Goal: Transaction & Acquisition: Purchase product/service

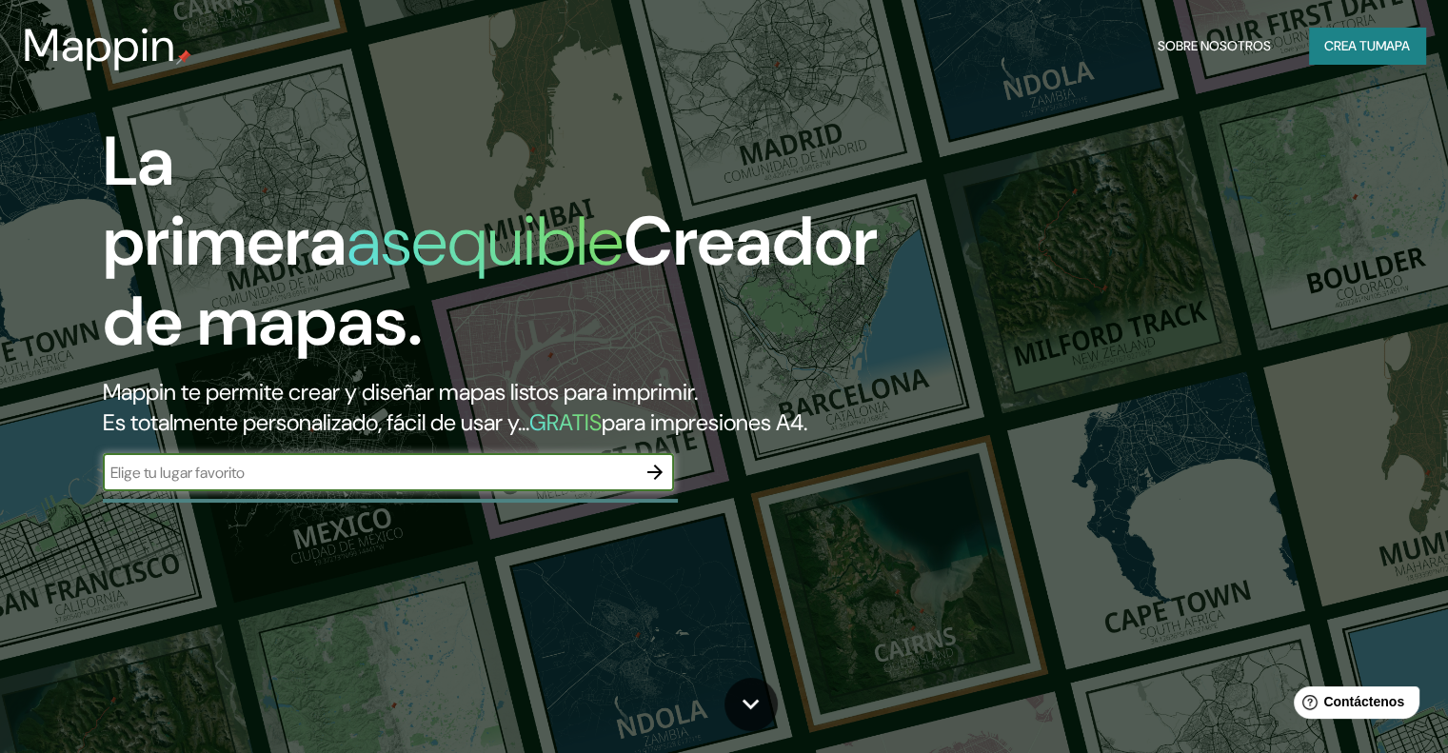
click at [476, 484] on input "text" at bounding box center [369, 473] width 533 height 22
type input "[GEOGRAPHIC_DATA][PERSON_NAME],[GEOGRAPHIC_DATA],[GEOGRAPHIC_DATA]"
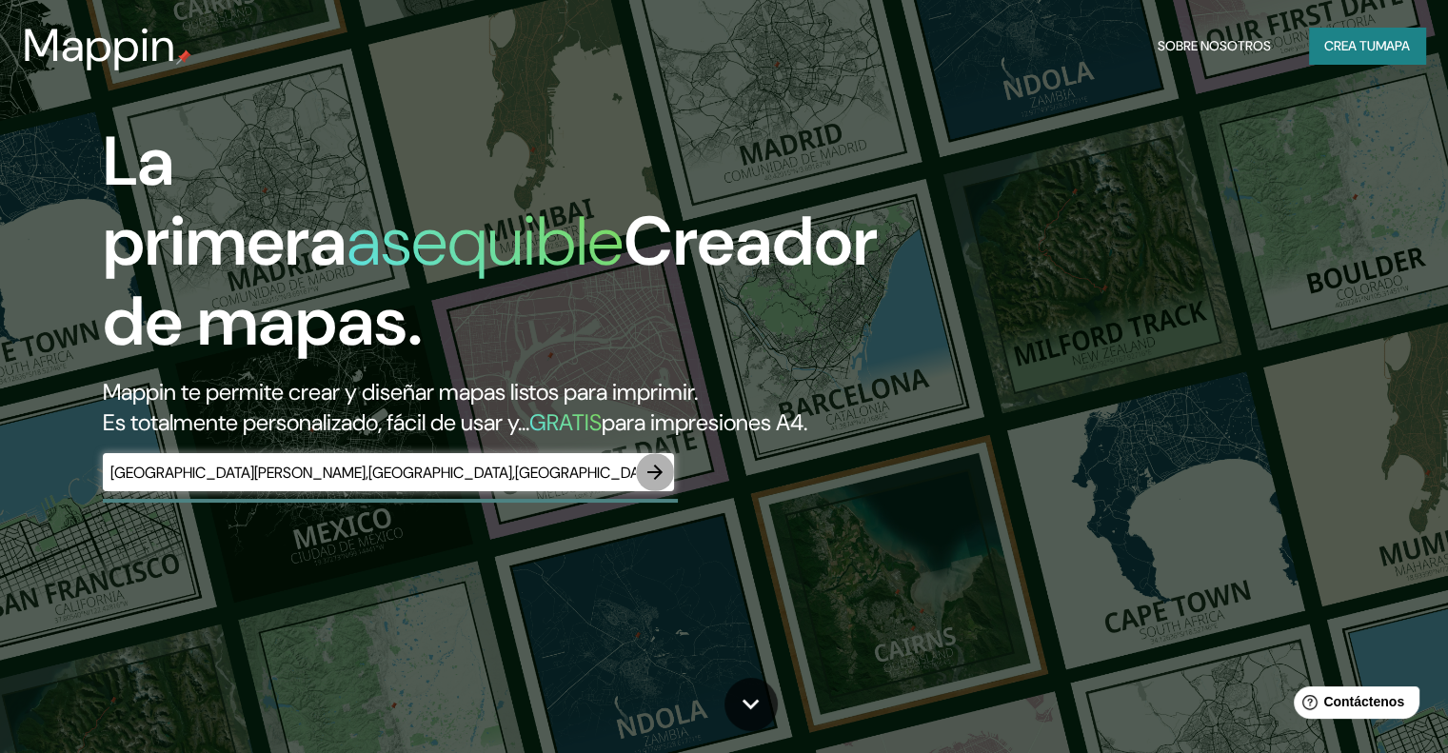
click at [661, 484] on icon "button" at bounding box center [655, 472] width 23 height 23
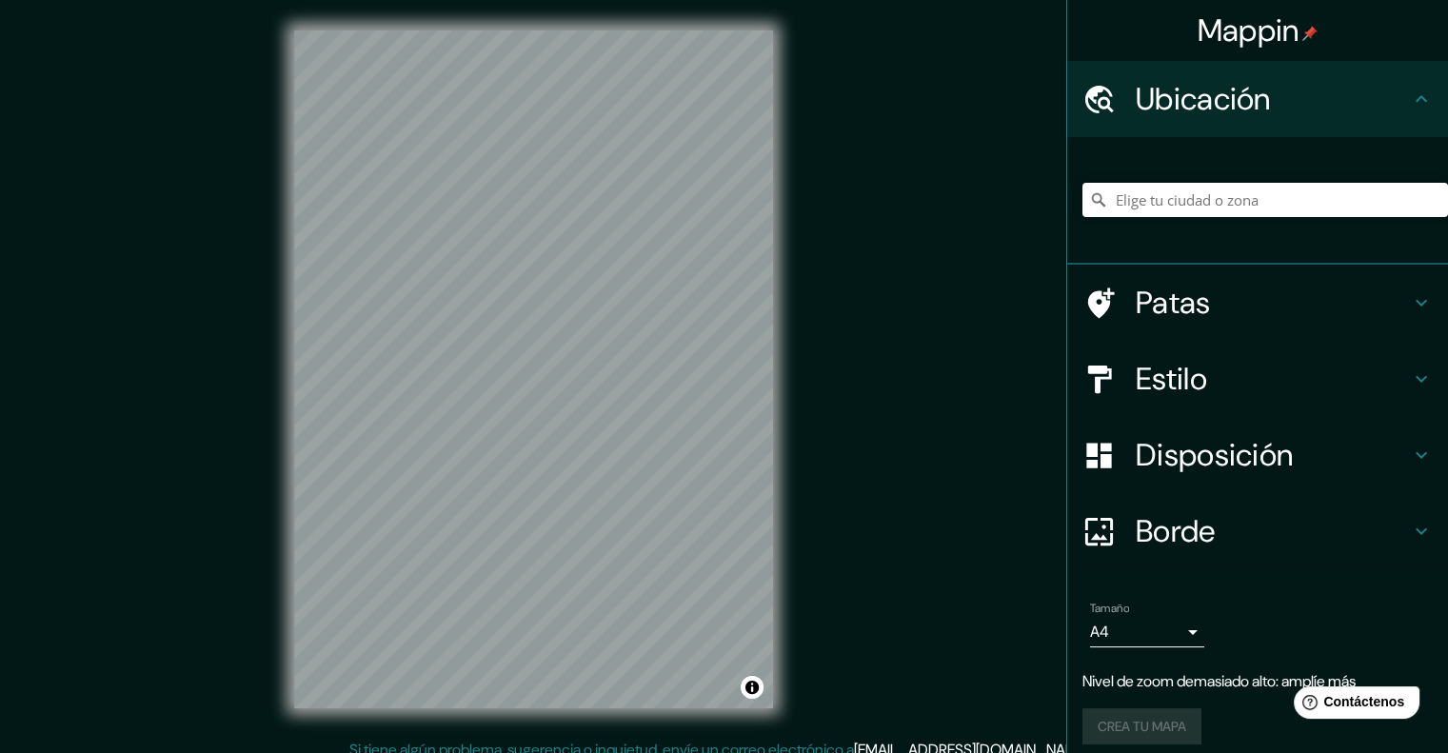
click at [873, 399] on div "Mappin Ubicación Patas Estilo Disposición Borde Elige un borde. Consejo : puede…" at bounding box center [724, 384] width 1448 height 769
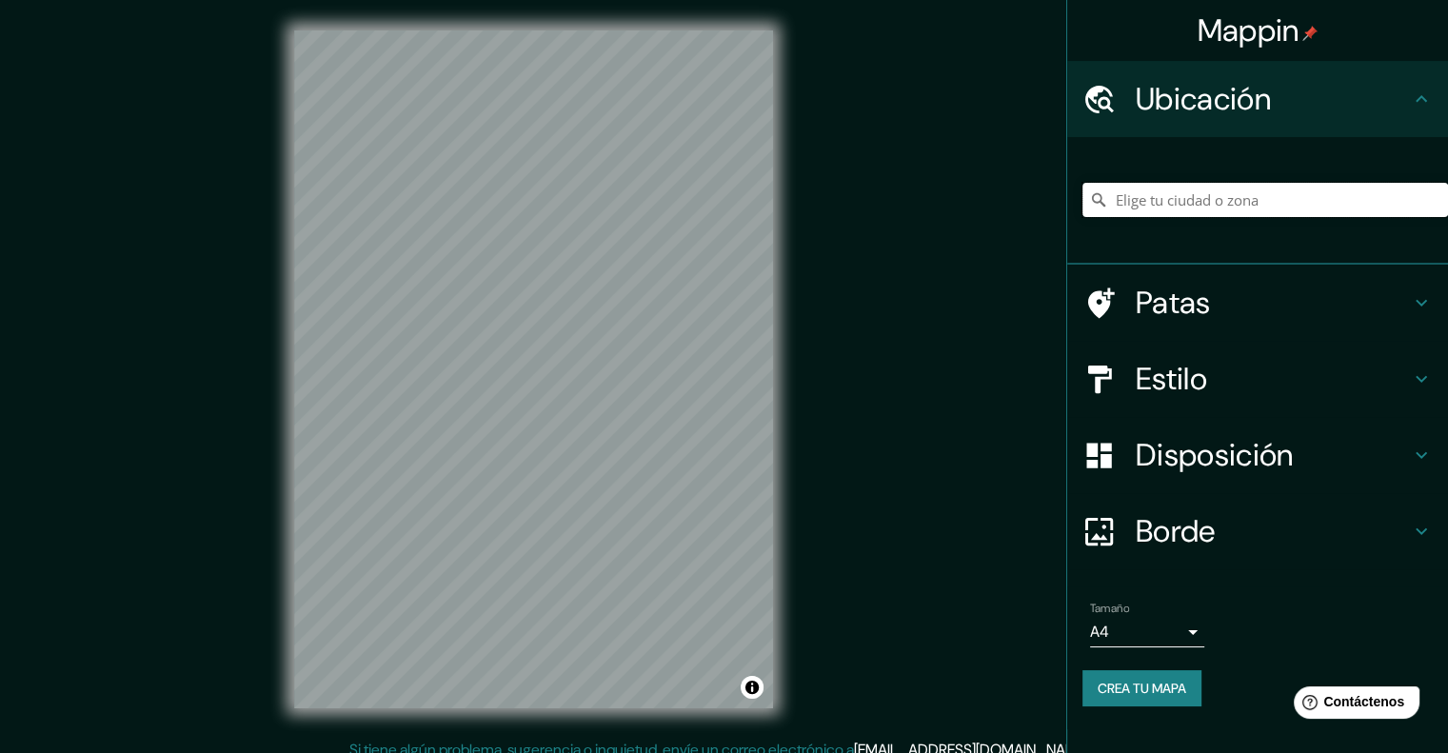
click at [1177, 205] on input "Elige tu ciudad o zona" at bounding box center [1266, 200] width 366 height 34
click at [1190, 202] on input "Elige tu ciudad o zona" at bounding box center [1266, 200] width 366 height 34
drag, startPoint x: 1179, startPoint y: 186, endPoint x: 1264, endPoint y: 216, distance: 90.9
click at [1180, 186] on input "Chorrillos, [GEOGRAPHIC_DATA], [GEOGRAPHIC_DATA]" at bounding box center [1266, 200] width 366 height 34
click at [1355, 195] on input "Chorrillos, [GEOGRAPHIC_DATA], [GEOGRAPHIC_DATA]" at bounding box center [1266, 200] width 366 height 34
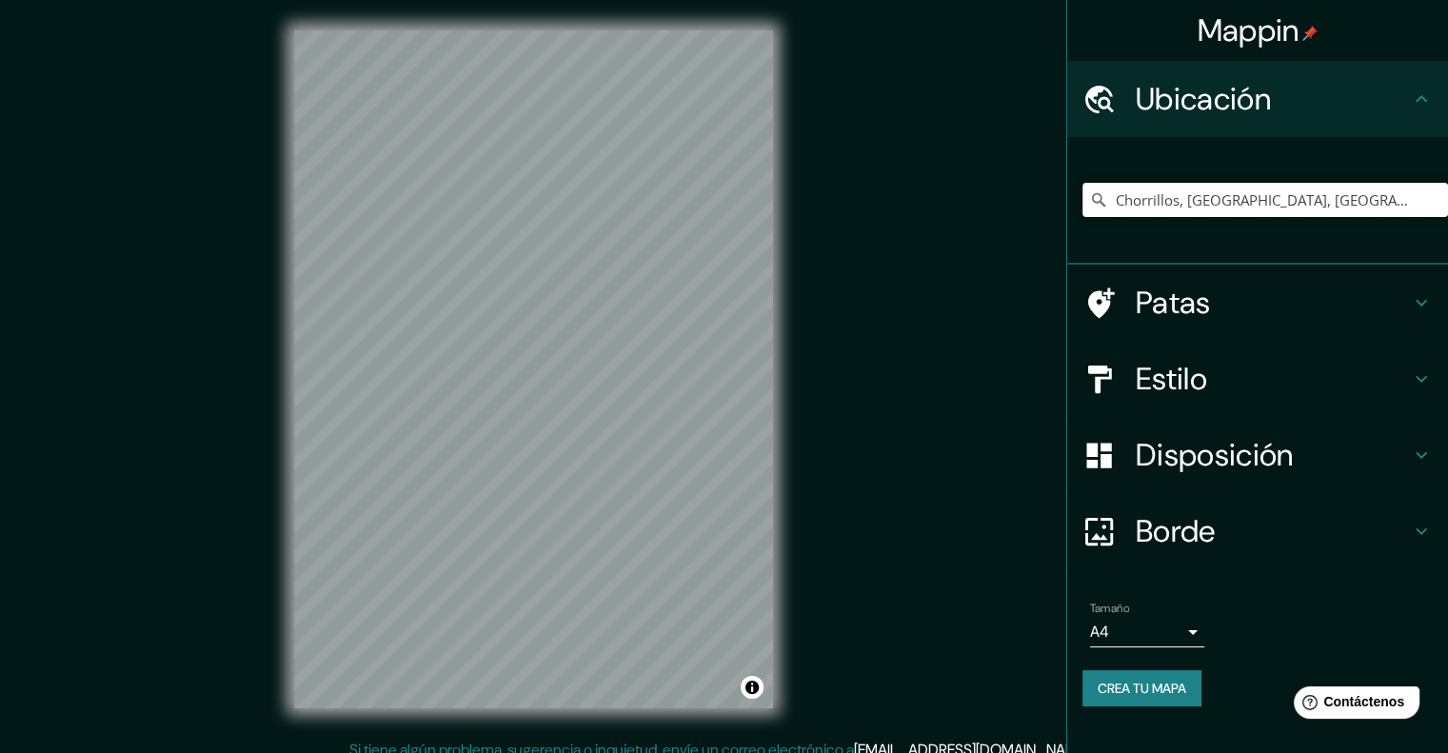
drag, startPoint x: 1178, startPoint y: 202, endPoint x: 1008, endPoint y: 221, distance: 170.5
click at [1008, 221] on div "Mappin Ubicación Chorrillos, [GEOGRAPHIC_DATA], [GEOGRAPHIC_DATA] Patas Estilo …" at bounding box center [724, 384] width 1448 height 769
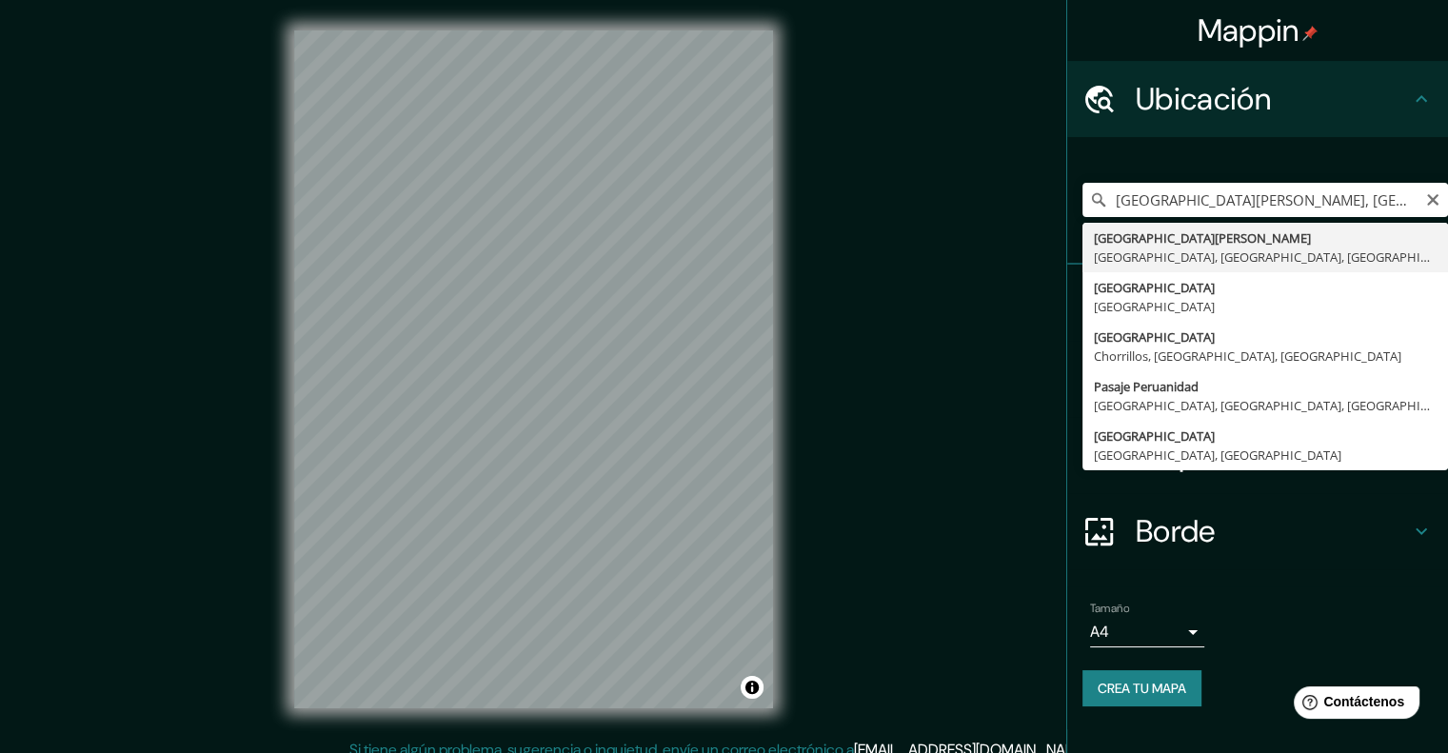
type input "[GEOGRAPHIC_DATA][PERSON_NAME], [GEOGRAPHIC_DATA], [GEOGRAPHIC_DATA], [GEOGRAPH…"
